Goal: Task Accomplishment & Management: Use online tool/utility

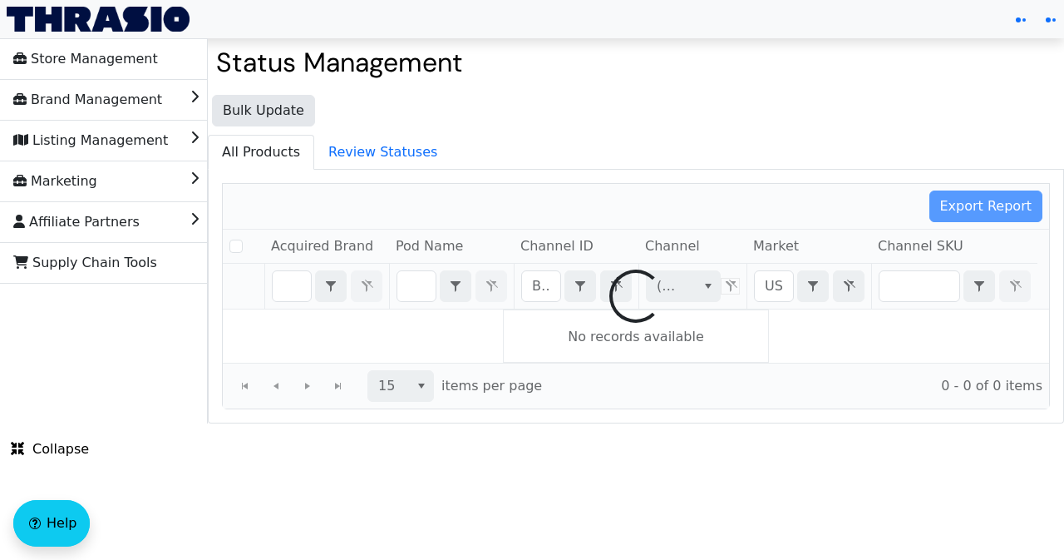
checkbox input "false"
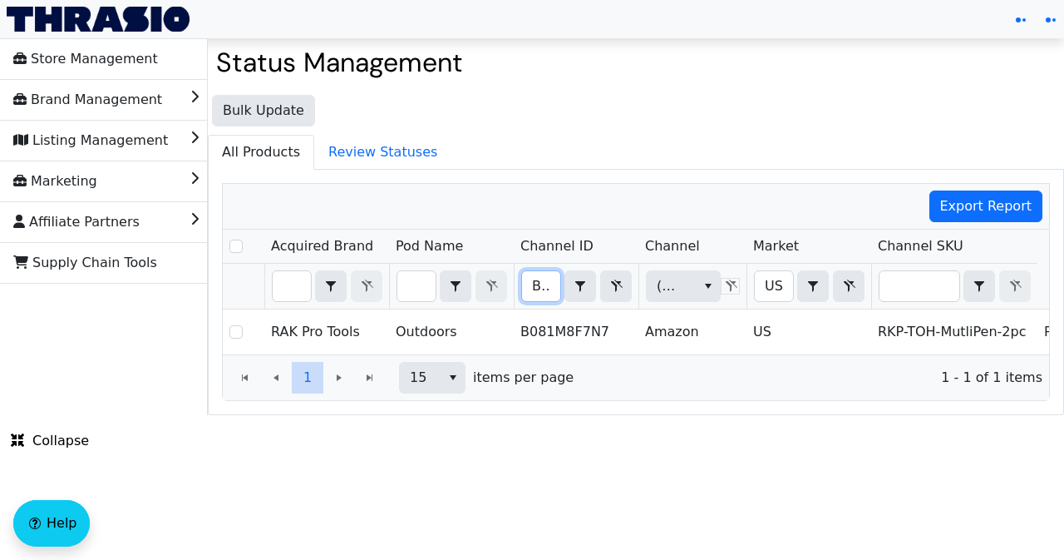
scroll to position [0, 65]
drag, startPoint x: 528, startPoint y: 281, endPoint x: 564, endPoint y: 284, distance: 35.8
click at [564, 284] on div "B081M8F7N7 Contains" at bounding box center [576, 286] width 111 height 32
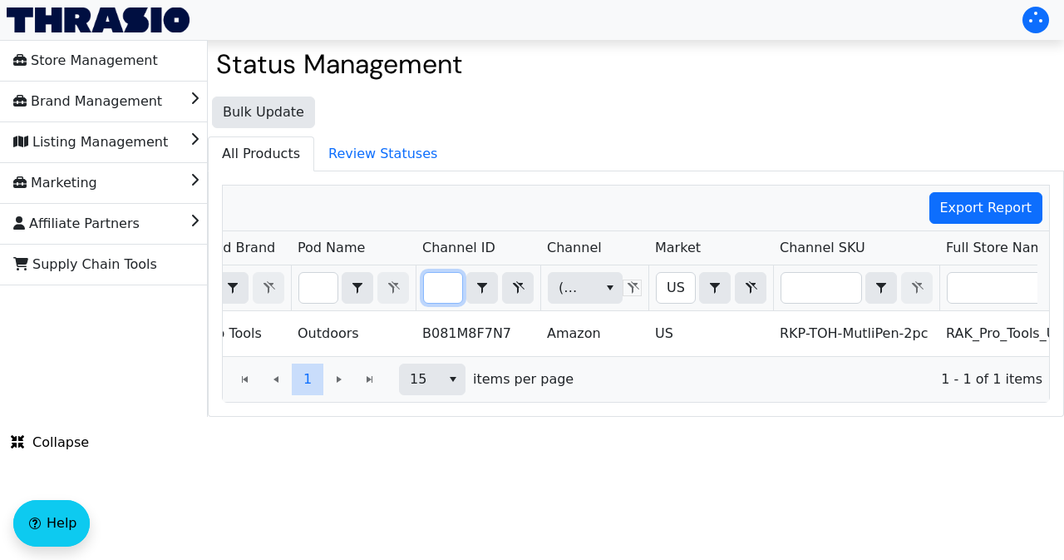
drag, startPoint x: 431, startPoint y: 285, endPoint x: 459, endPoint y: 292, distance: 29.0
click at [459, 292] on input "B081M8F7N7" at bounding box center [443, 288] width 38 height 30
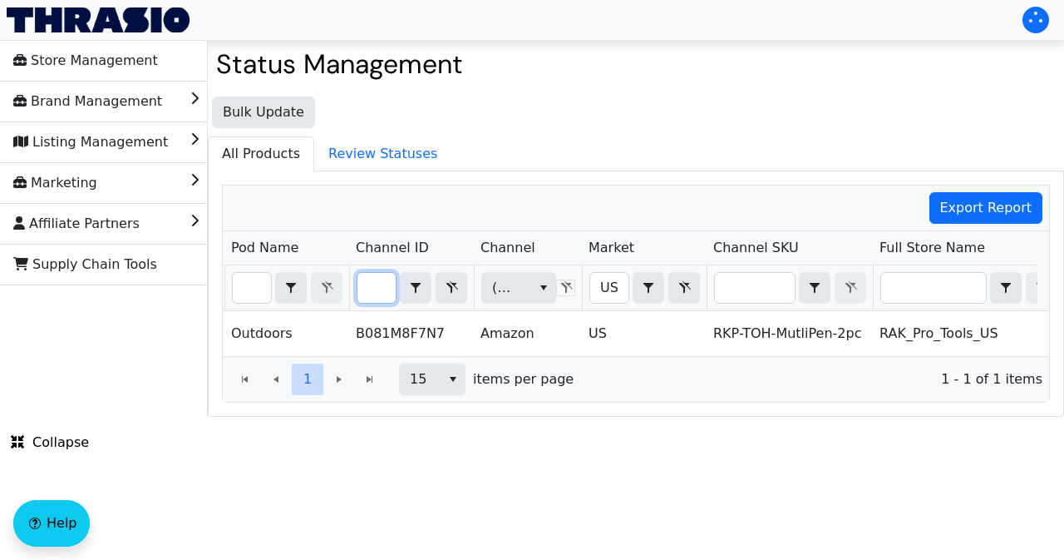
scroll to position [0, 180]
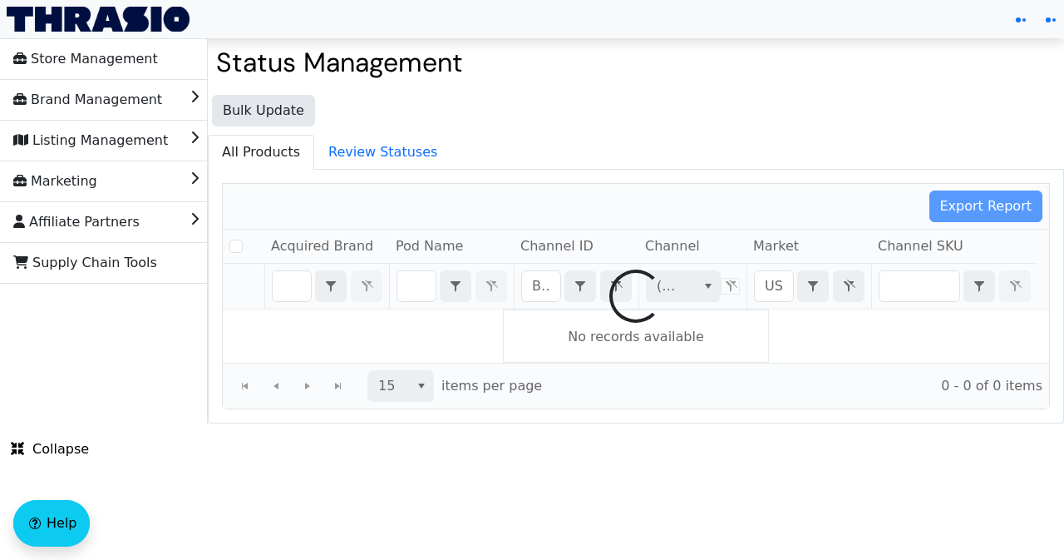
checkbox input "false"
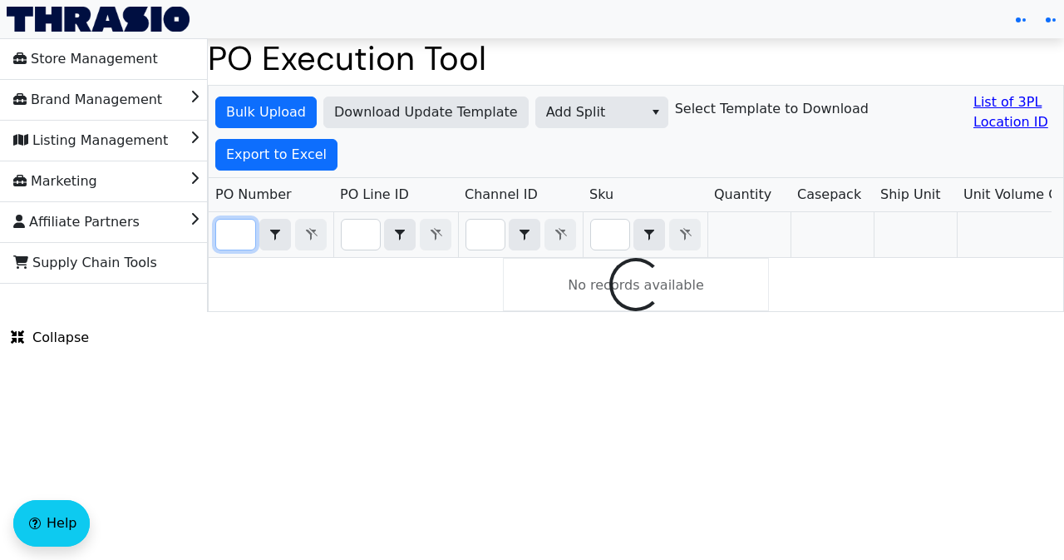
click at [233, 235] on input "Filter" at bounding box center [235, 235] width 39 height 30
paste input "B081M8F7N7"
type input "B081M8F7N7"
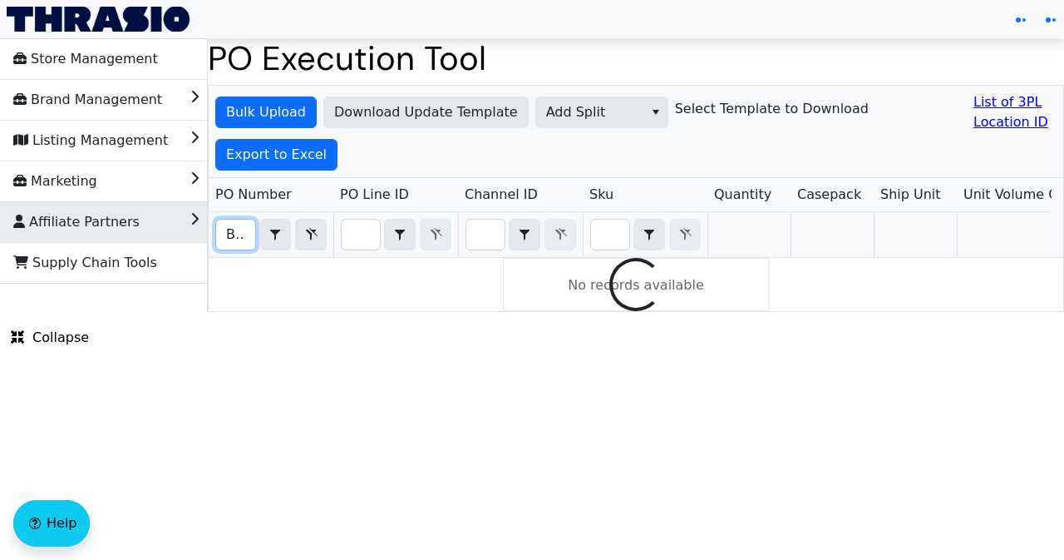
drag, startPoint x: 245, startPoint y: 232, endPoint x: 181, endPoint y: 239, distance: 64.4
click at [181, 239] on div "Store Management Brand Management Listing Management Marketing Affiliate Partne…" at bounding box center [532, 175] width 1064 height 274
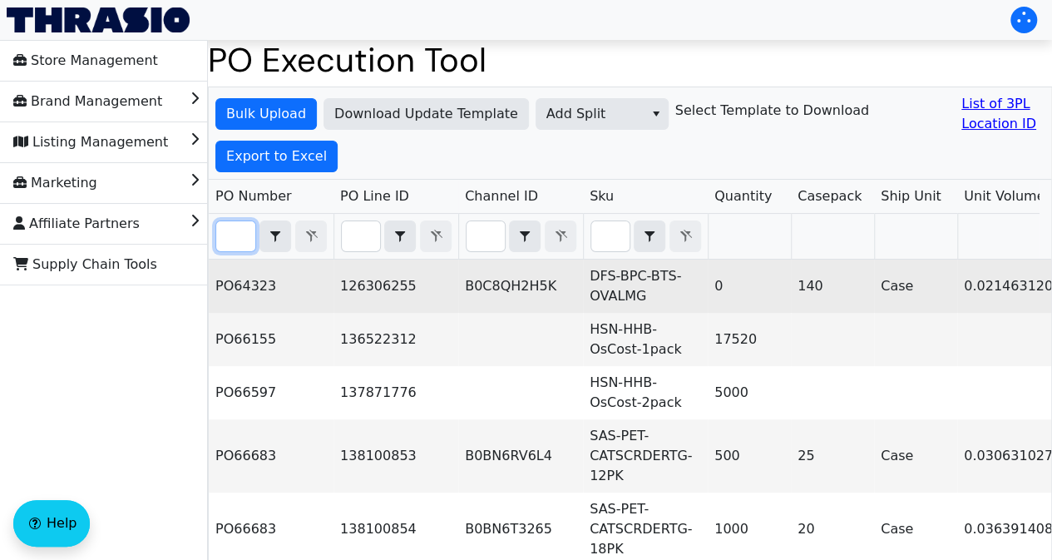
click at [518, 284] on td "B0C8QH2H5K" at bounding box center [520, 285] width 125 height 53
click at [516, 288] on td "B0C8QH2H5K" at bounding box center [520, 285] width 125 height 53
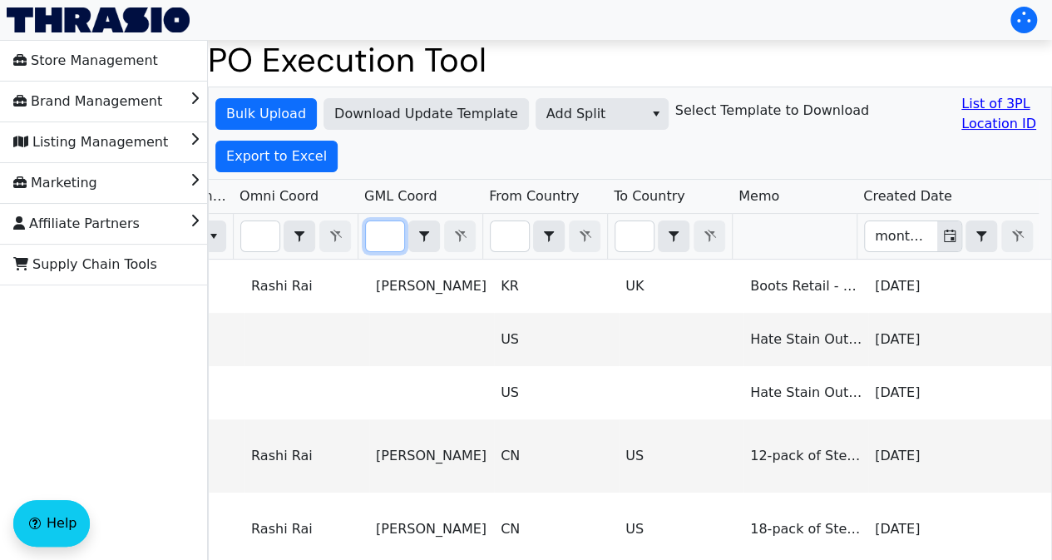
click at [388, 232] on input "Filter" at bounding box center [385, 236] width 38 height 30
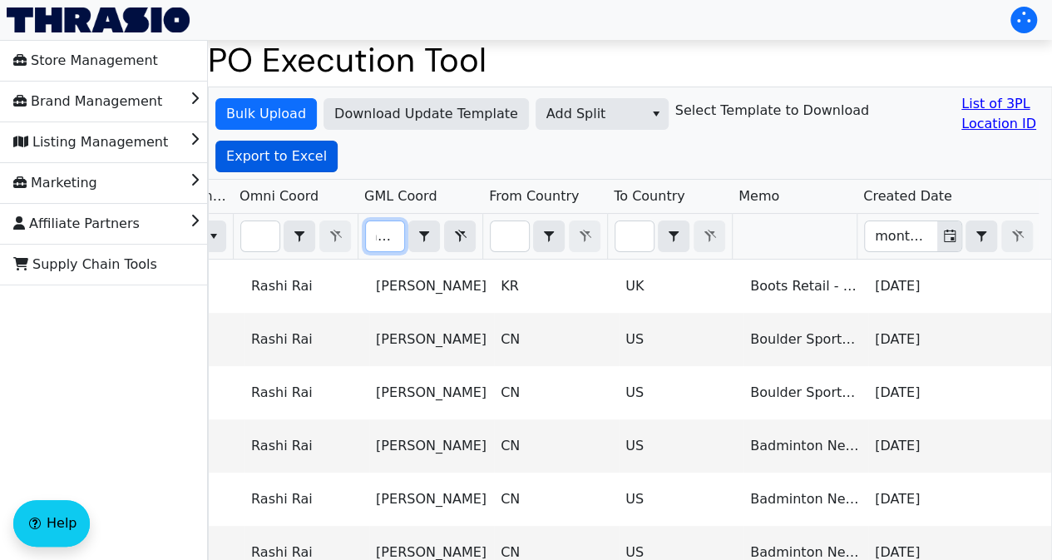
type input "ariel"
click at [307, 155] on span "Export to Excel" at bounding box center [276, 156] width 101 height 20
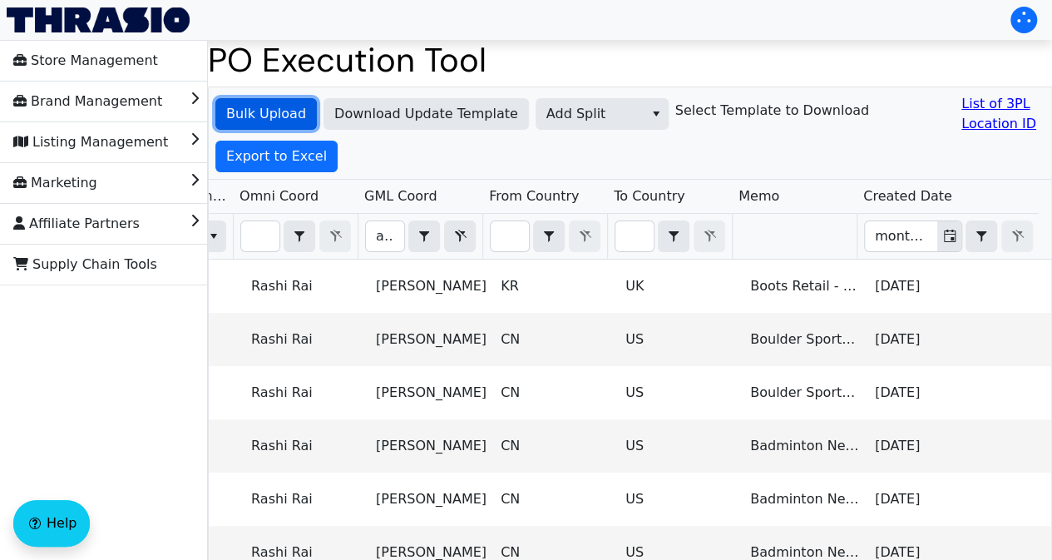
click at [279, 107] on span "Bulk Upload" at bounding box center [266, 114] width 80 height 20
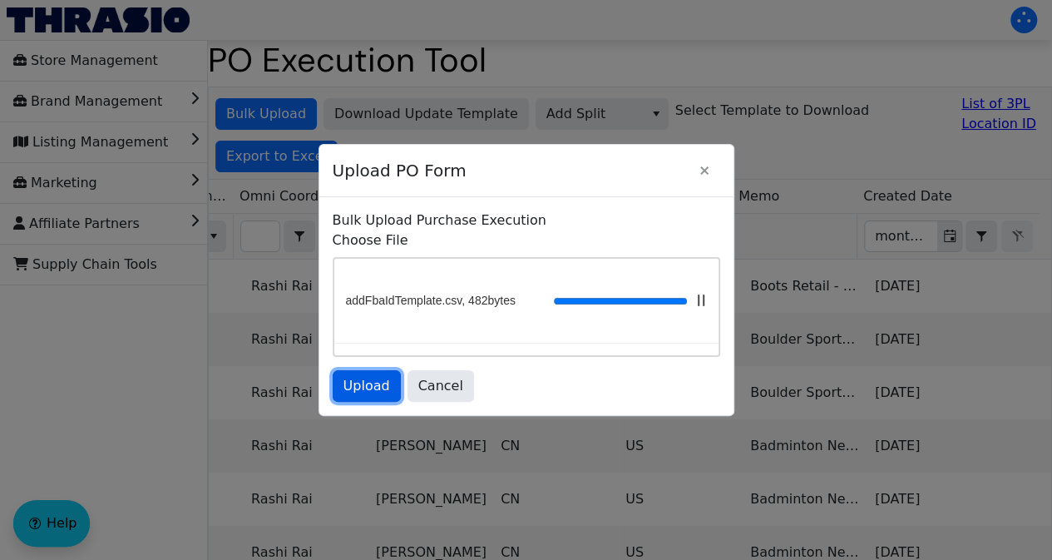
click at [348, 390] on span "Upload" at bounding box center [366, 386] width 47 height 20
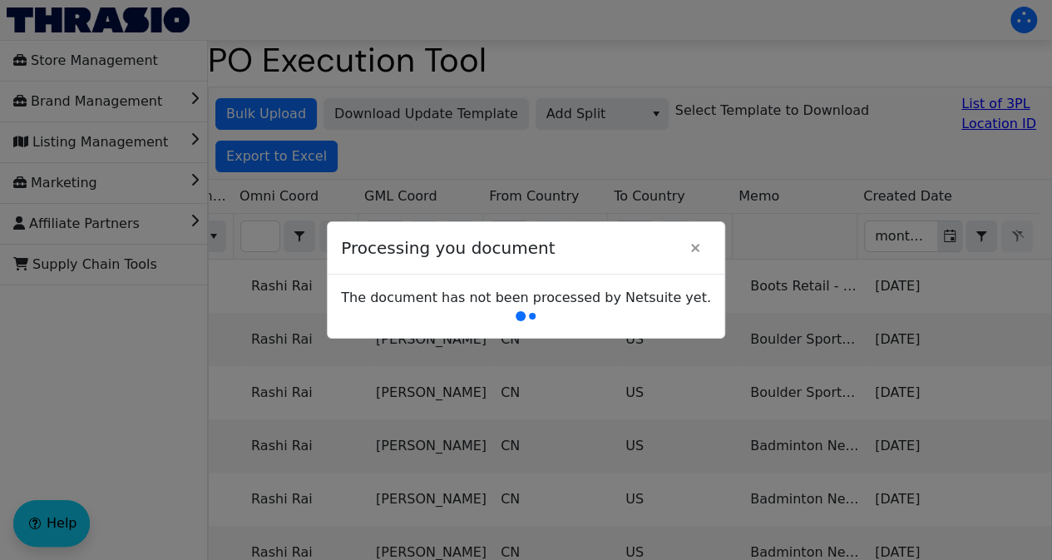
click at [660, 193] on div at bounding box center [526, 280] width 1052 height 560
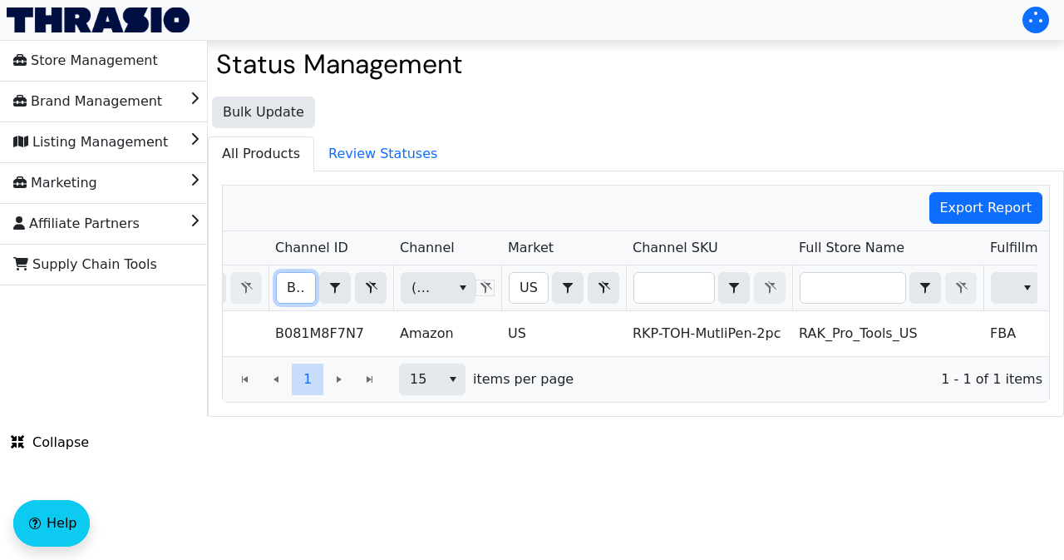
scroll to position [0, 268]
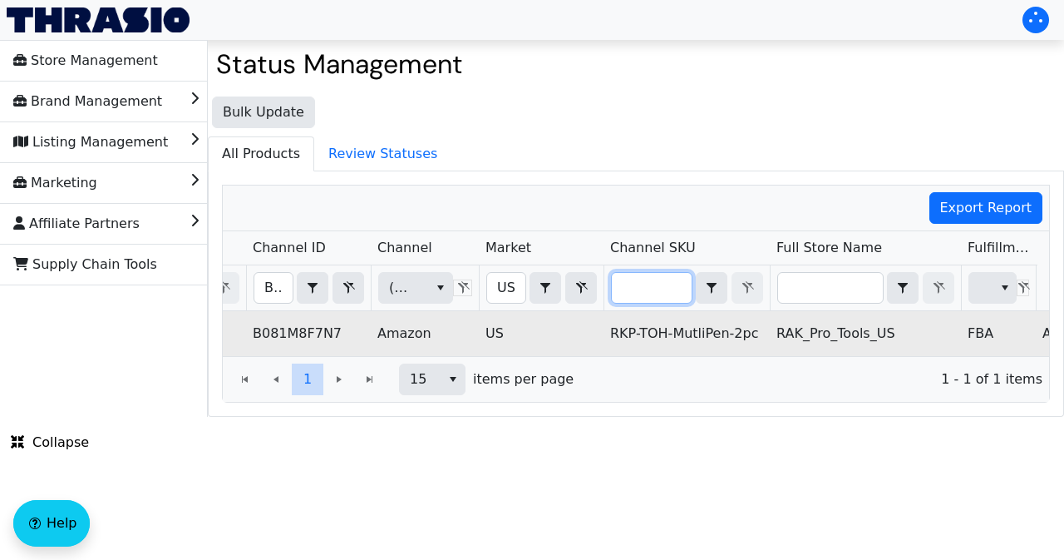
drag, startPoint x: 610, startPoint y: 278, endPoint x: 501, endPoint y: 320, distance: 117.7
click at [501, 320] on div "Acquired Brand Pod Name Channel ID Channel Market Channel SKU Full Store Name F…" at bounding box center [636, 293] width 827 height 125
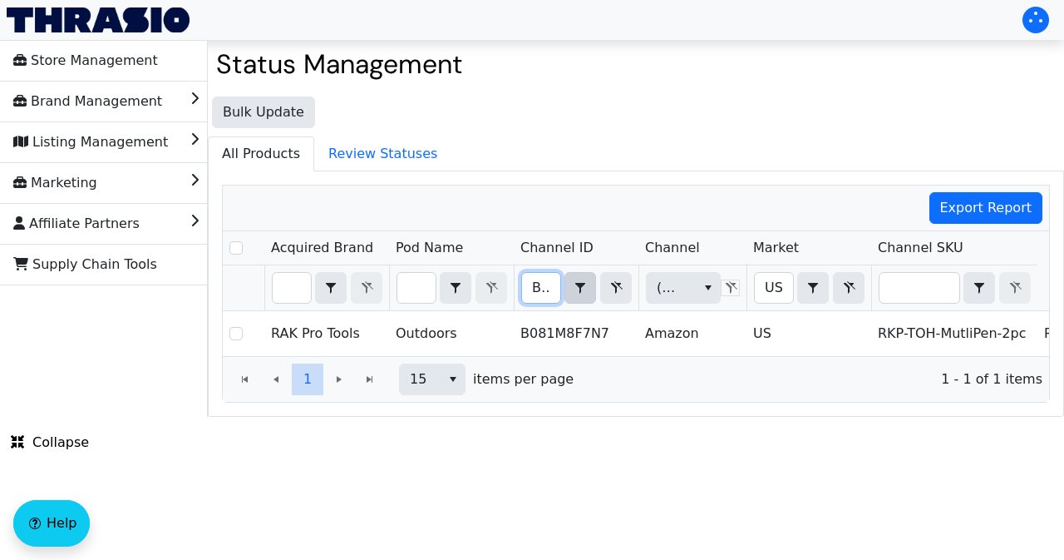
scroll to position [0, 65]
drag, startPoint x: 531, startPoint y: 285, endPoint x: 583, endPoint y: 289, distance: 51.7
click at [583, 289] on div "B081M8F7N7 Contains" at bounding box center [576, 288] width 111 height 32
